Goal: Task Accomplishment & Management: Complete application form

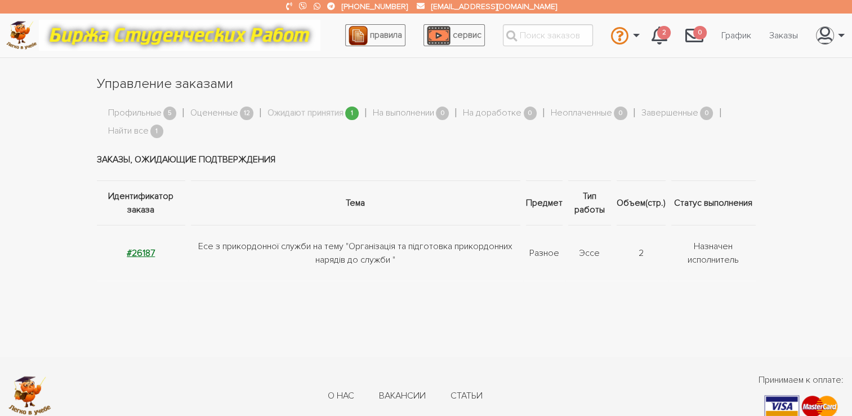
click at [133, 251] on strong "#26187" at bounding box center [141, 252] width 28 height 11
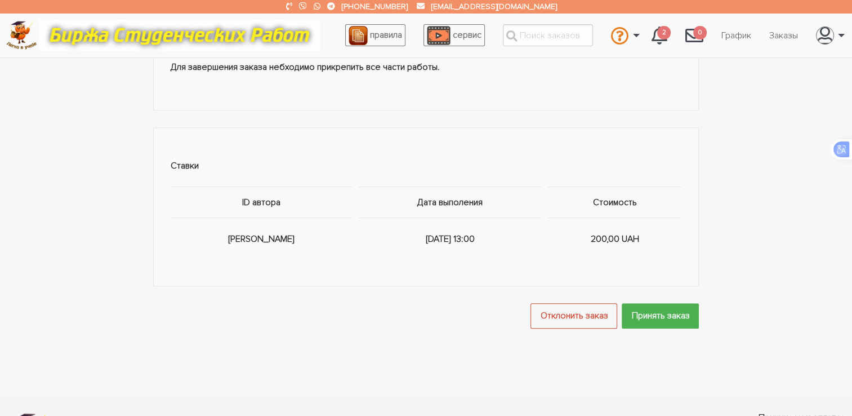
scroll to position [671, 0]
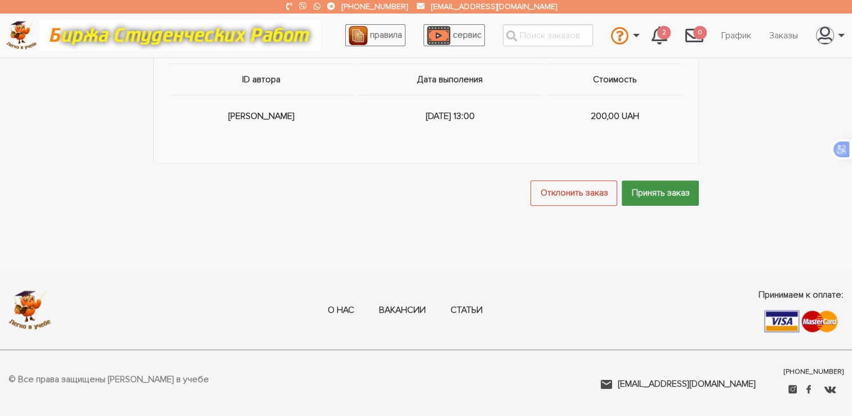
click at [661, 193] on input "Принять заказ" at bounding box center [660, 192] width 77 height 25
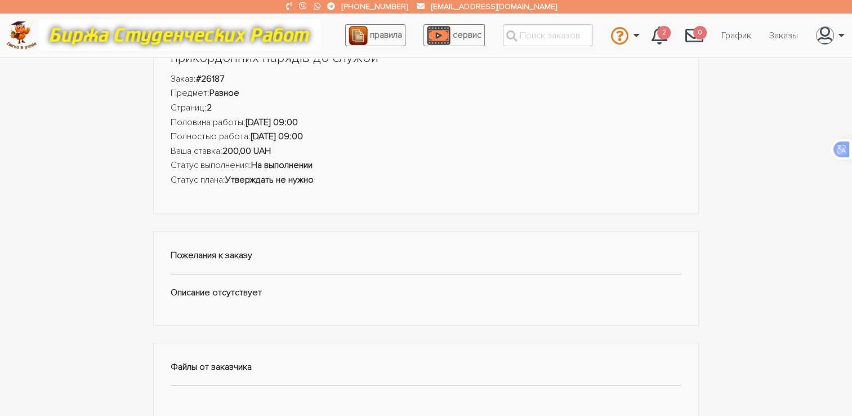
scroll to position [0, 0]
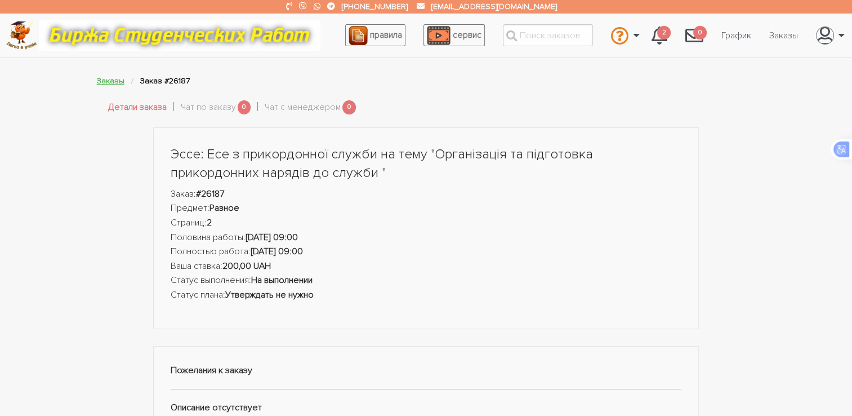
click at [109, 84] on link "Заказы" at bounding box center [111, 81] width 28 height 10
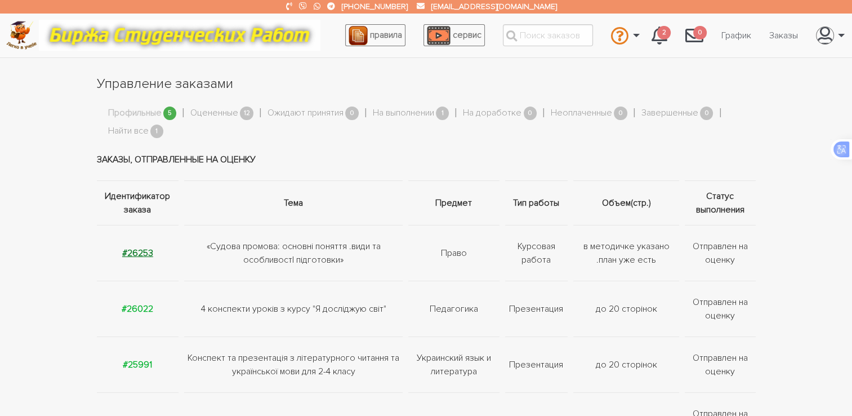
click at [146, 257] on strong "#26253" at bounding box center [137, 252] width 31 height 11
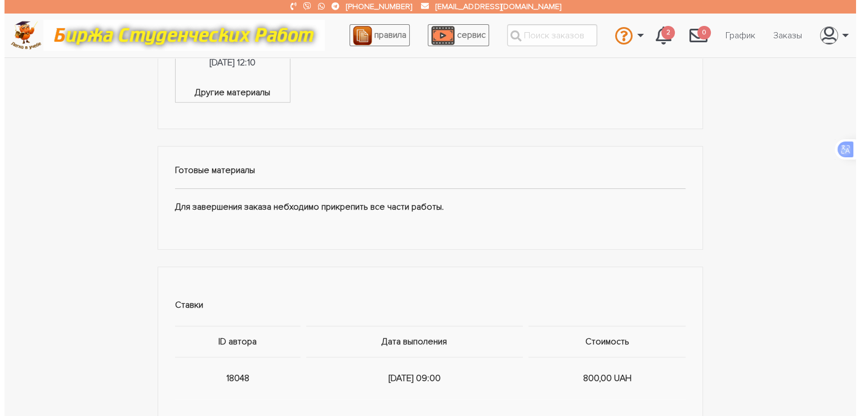
scroll to position [676, 0]
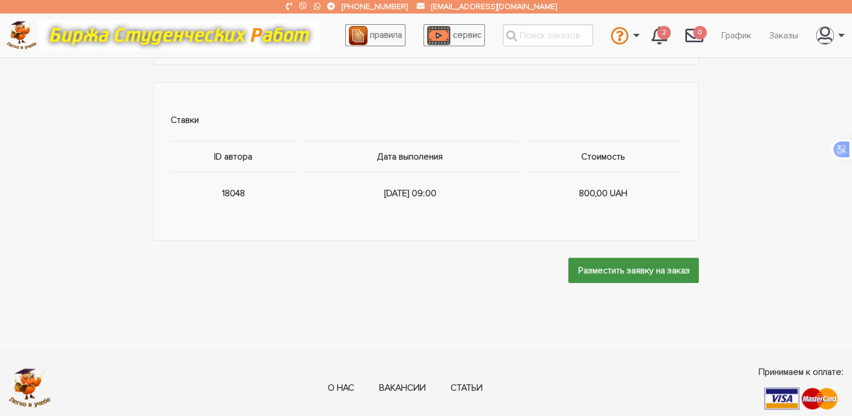
click at [609, 274] on input "Разместить заявку на заказ" at bounding box center [633, 269] width 131 height 25
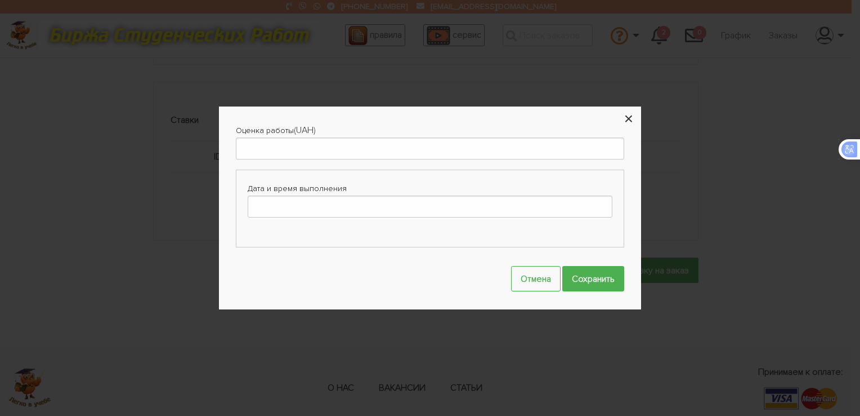
click at [628, 117] on button "×" at bounding box center [629, 118] width 25 height 25
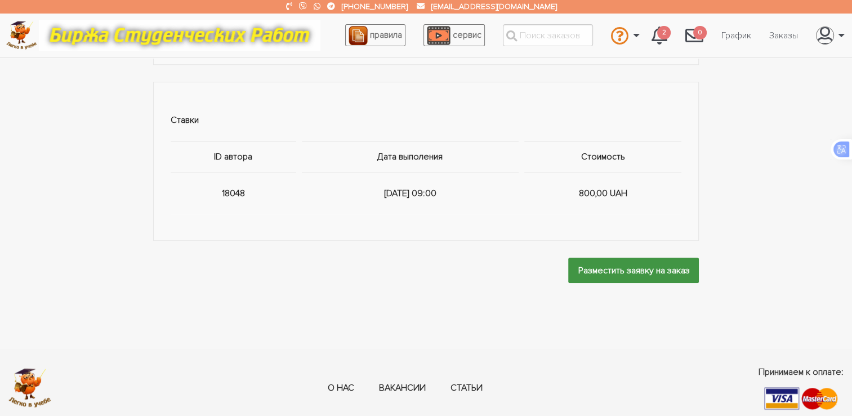
click at [622, 265] on input "Разместить заявку на заказ" at bounding box center [633, 269] width 131 height 25
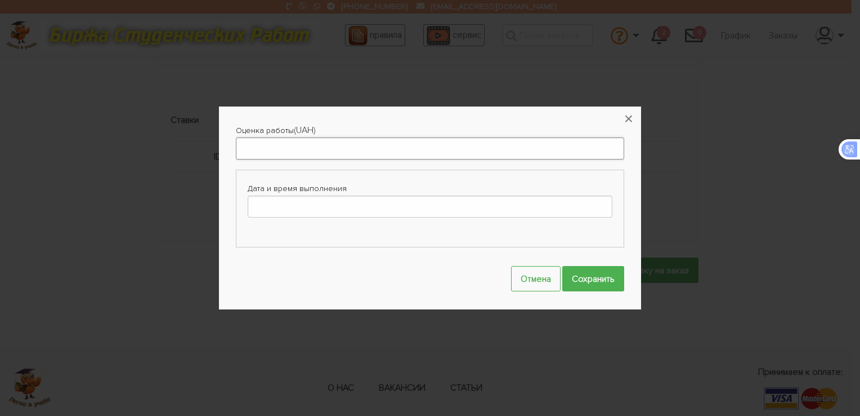
click at [351, 141] on input "Оценка работы" at bounding box center [430, 148] width 389 height 22
type input "5"
type input "700"
click at [633, 123] on button "×" at bounding box center [629, 118] width 25 height 25
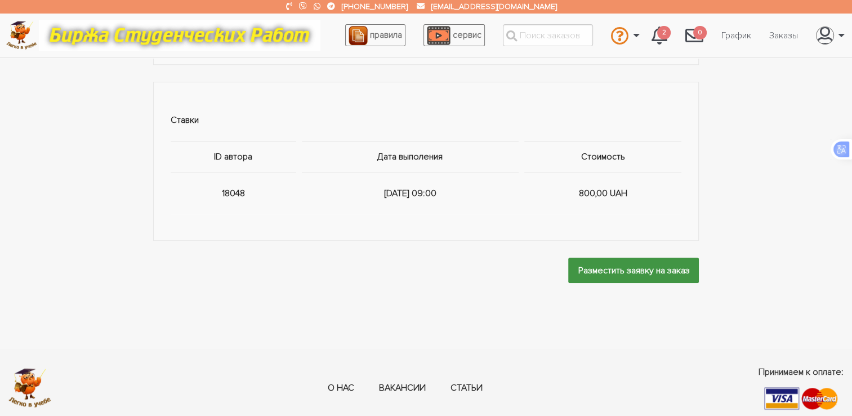
click at [648, 269] on input "Разместить заявку на заказ" at bounding box center [633, 269] width 131 height 25
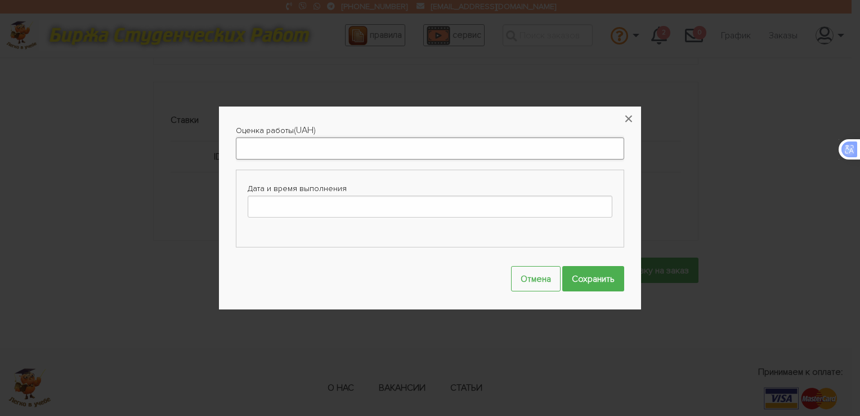
click at [463, 151] on input "Оценка работы" at bounding box center [430, 148] width 389 height 22
type input "700"
click at [480, 205] on input "Дата и время выполнения" at bounding box center [430, 206] width 365 height 22
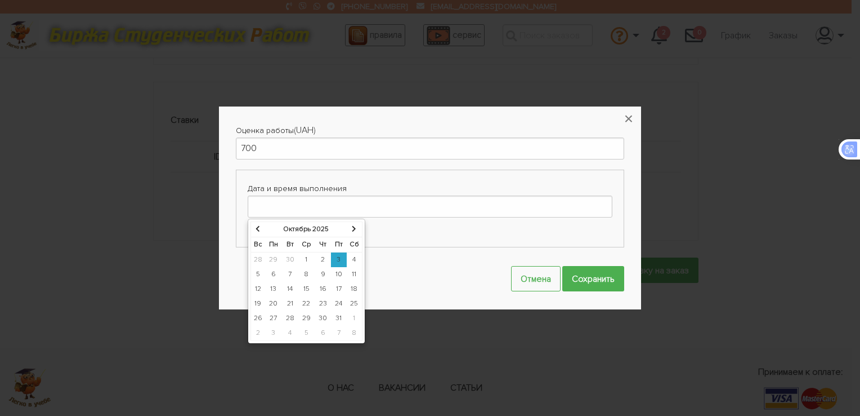
click at [287, 291] on td "14" at bounding box center [290, 289] width 16 height 15
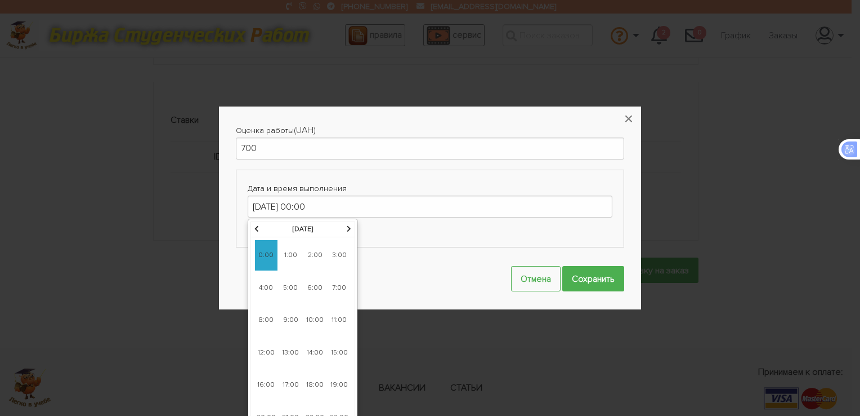
click at [298, 319] on span "9:00" at bounding box center [290, 320] width 23 height 30
type input "14-10-2025 09:00"
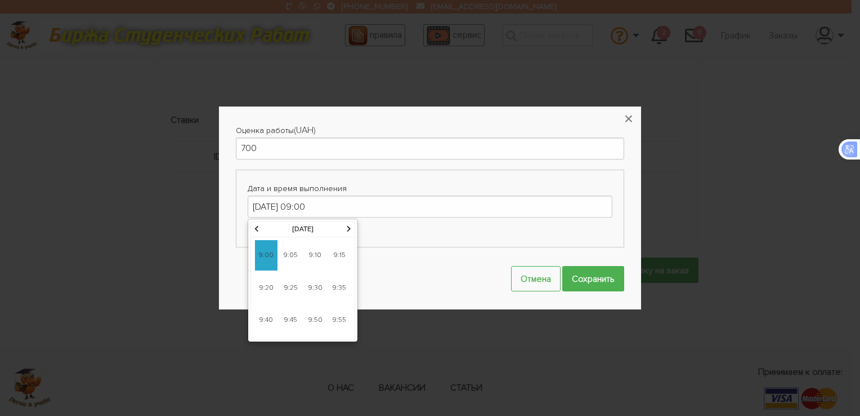
click at [270, 257] on span "9:00" at bounding box center [266, 255] width 23 height 30
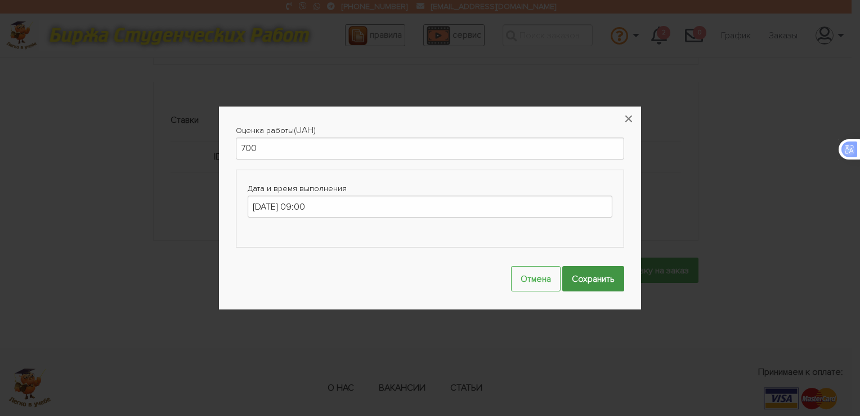
click at [613, 278] on input "Сохранить" at bounding box center [594, 278] width 62 height 25
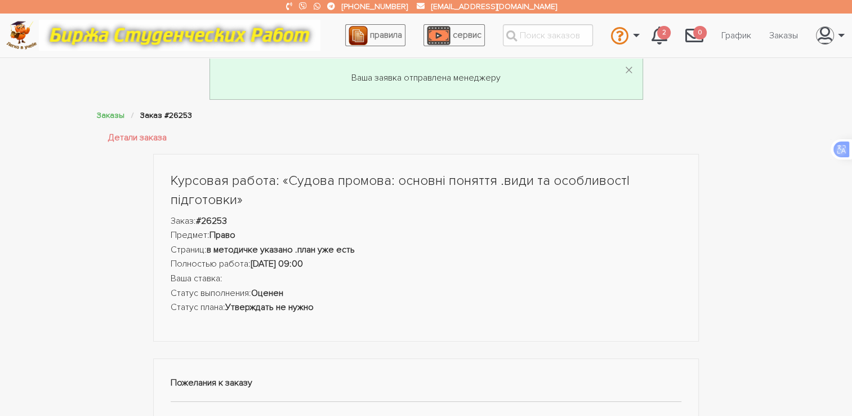
scroll to position [0, 0]
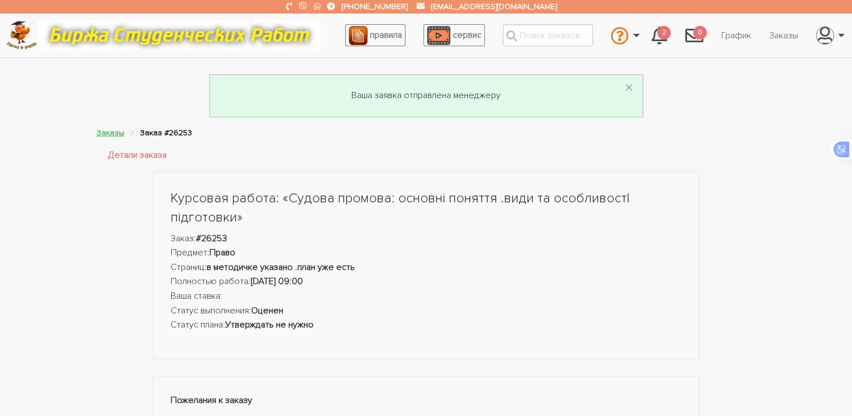
click at [104, 135] on link "Заказы" at bounding box center [111, 133] width 28 height 10
